Goal: Find specific page/section: Find specific page/section

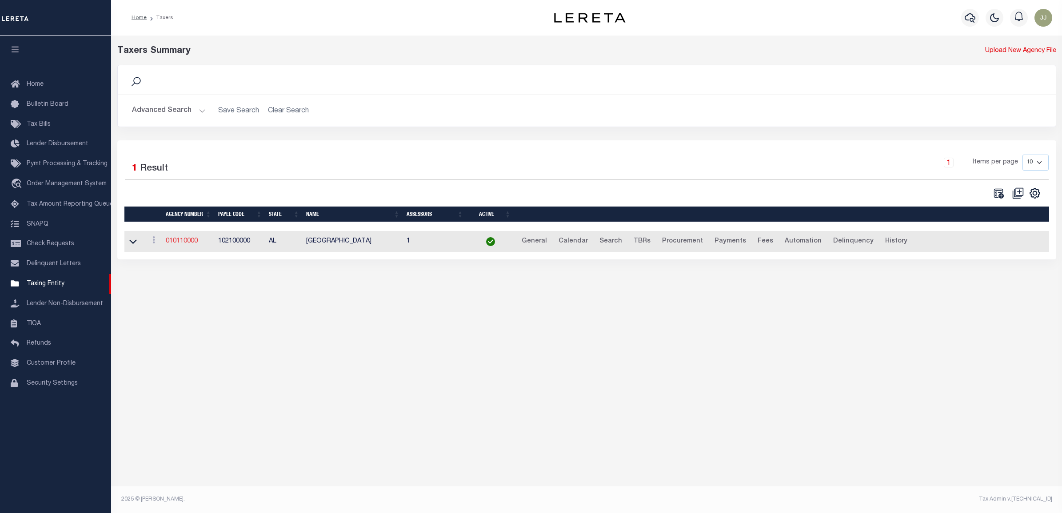
click at [185, 243] on link "010110000" at bounding box center [182, 241] width 32 height 6
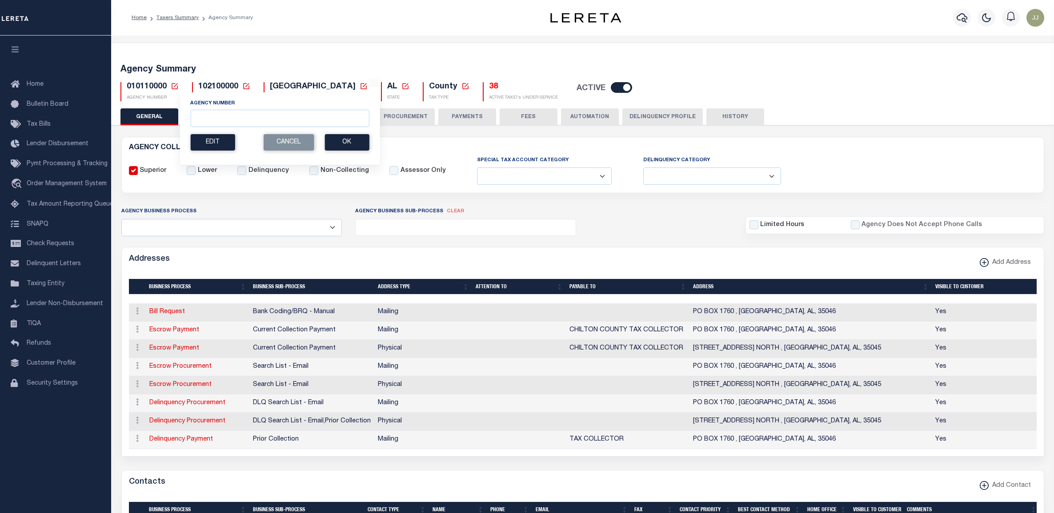
select select
click at [213, 119] on input "Agency Number" at bounding box center [279, 118] width 179 height 17
paste input "2"
type input "210630209"
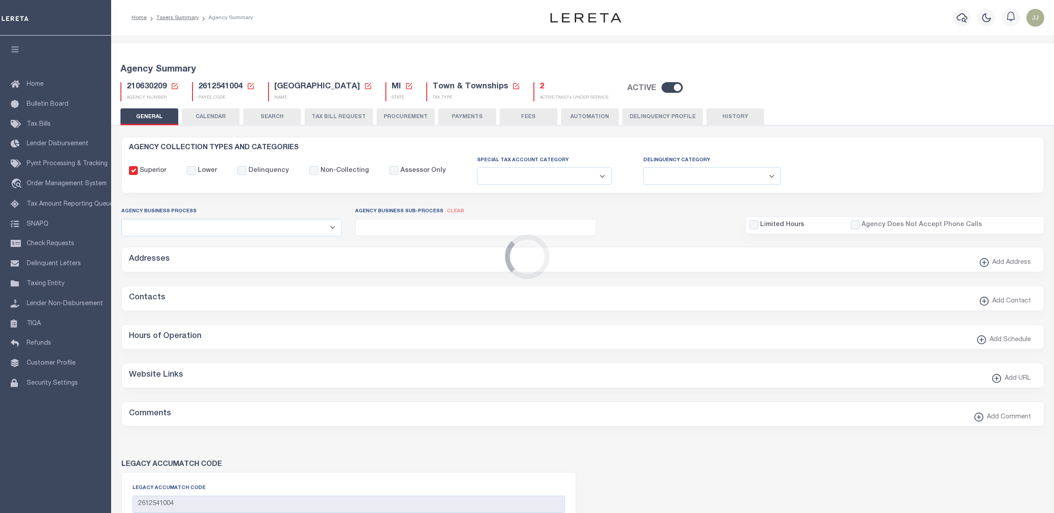
select select
